Goal: Information Seeking & Learning: Learn about a topic

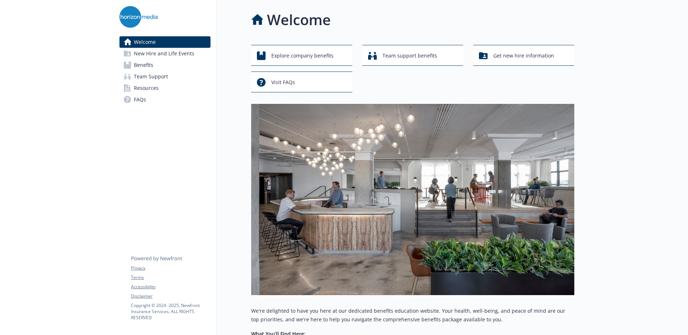
click at [136, 63] on span "Benefits" at bounding box center [143, 65] width 19 height 12
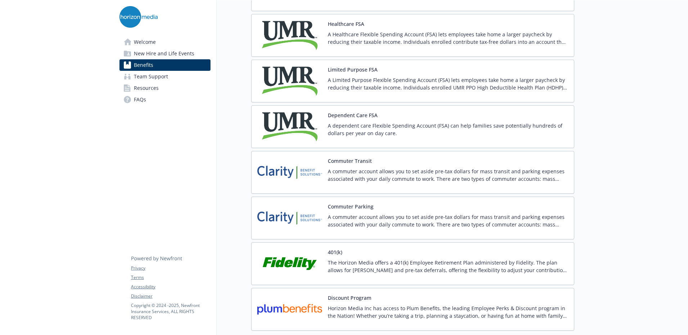
scroll to position [1080, 0]
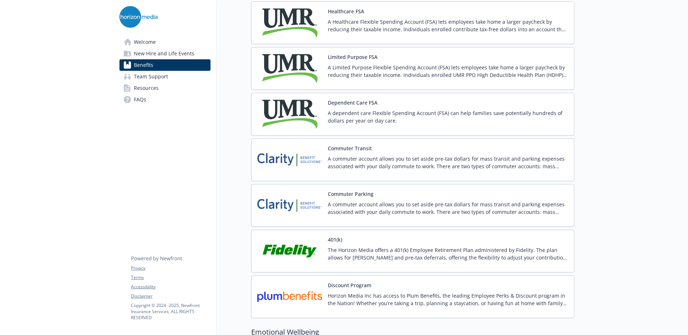
click at [408, 252] on p "The Horizon Media offers a 401(k) Employee Retirement Plan administered by Fide…" at bounding box center [448, 254] width 240 height 15
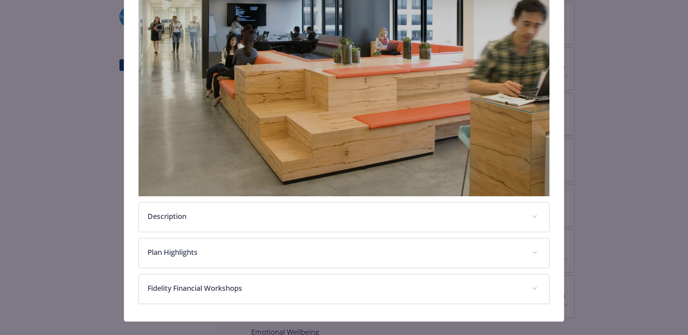
scroll to position [189, 0]
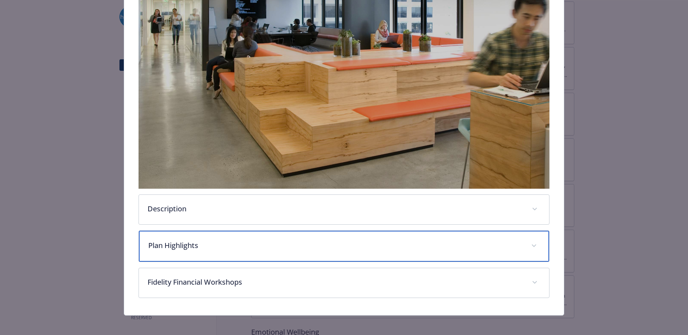
click at [227, 240] on p "Plan Highlights" at bounding box center [335, 245] width 374 height 11
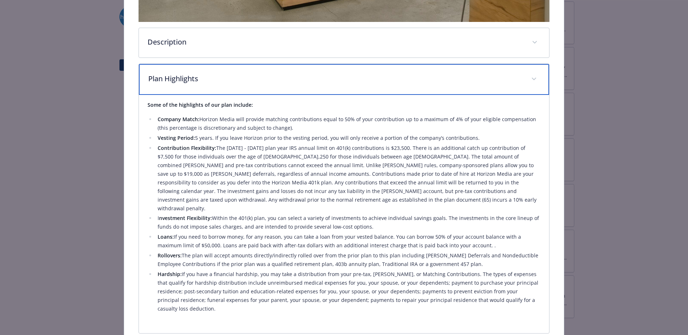
scroll to position [369, 0]
